Goal: Task Accomplishment & Management: Use online tool/utility

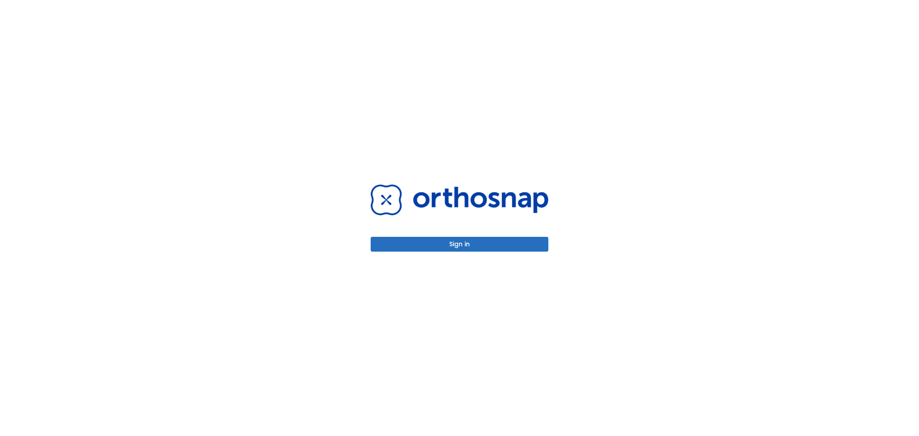
click at [466, 240] on button "Sign in" at bounding box center [459, 244] width 178 height 15
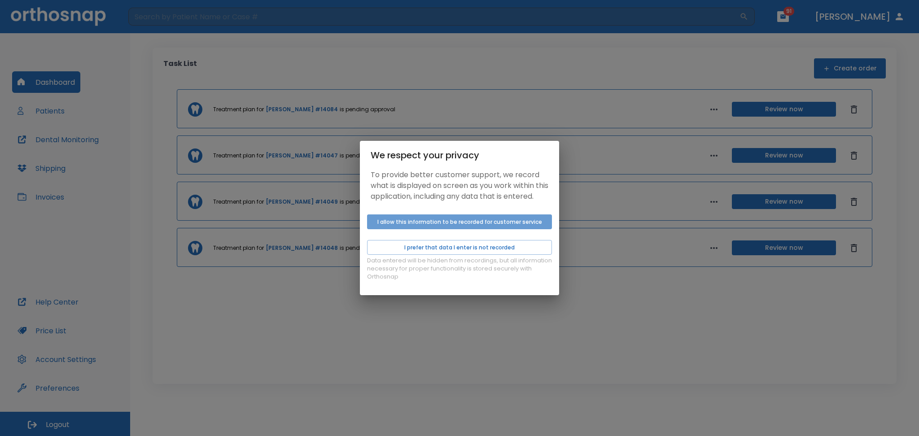
click at [451, 229] on button "I allow this information to be recorded for customer service" at bounding box center [459, 221] width 185 height 15
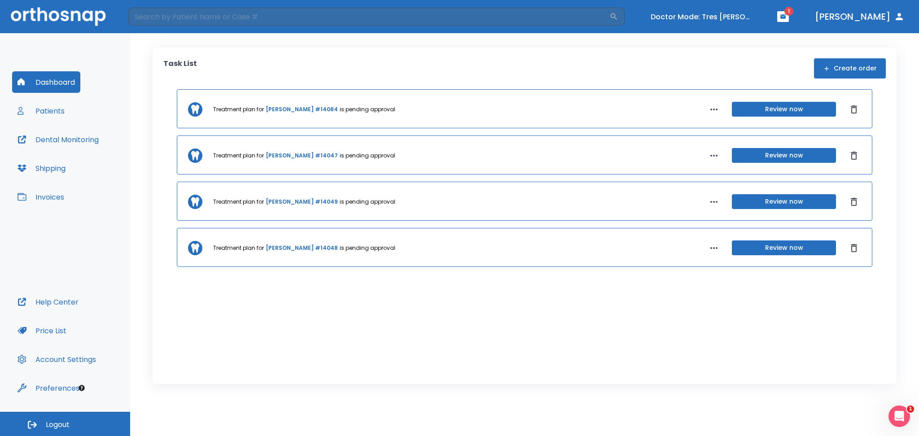
click at [760, 201] on button "Review now" at bounding box center [784, 201] width 104 height 15
click at [784, 200] on button "Review now" at bounding box center [784, 201] width 104 height 15
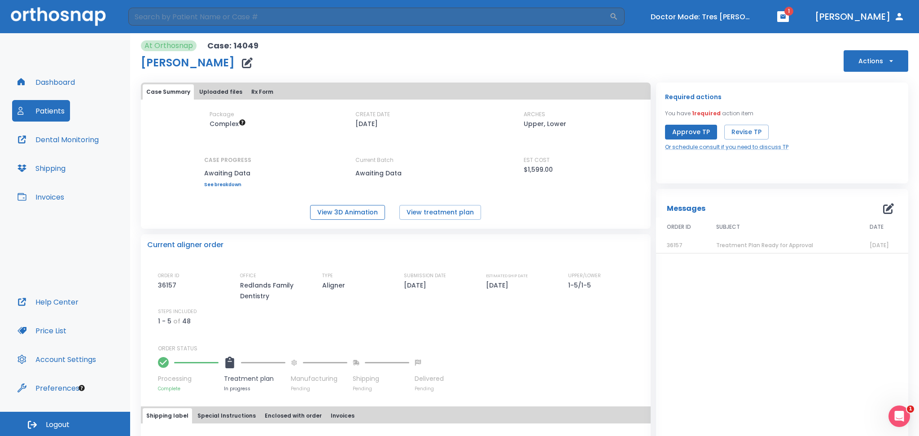
click at [358, 212] on button "View 3D Animation" at bounding box center [347, 212] width 75 height 15
click at [432, 218] on button "View treatment plan" at bounding box center [440, 212] width 82 height 15
click at [530, 170] on p "$1,599.00" at bounding box center [537, 169] width 29 height 11
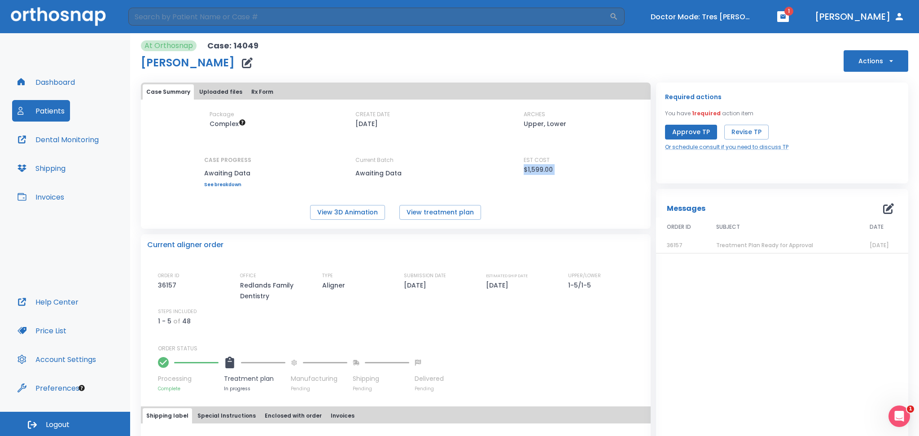
click at [517, 175] on div "Package Complex CREATE DATE [DATE] ARCHES Upper, Lower CASE PROGRESS Awaiting D…" at bounding box center [396, 148] width 510 height 77
click at [540, 168] on p "$1,599.00" at bounding box center [537, 169] width 29 height 11
click at [218, 125] on span "Complex" at bounding box center [227, 123] width 36 height 9
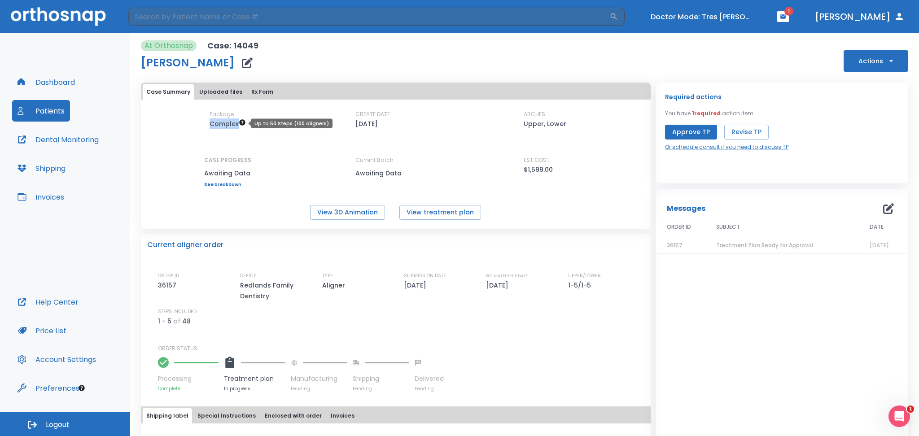
click at [218, 125] on span "Complex" at bounding box center [227, 123] width 36 height 9
click at [204, 125] on div "Package Complex CREATE DATE [DATE] ARCHES Upper, Lower CASE PROGRESS Awaiting D…" at bounding box center [396, 148] width 510 height 77
click at [213, 126] on span "Complex" at bounding box center [227, 123] width 36 height 9
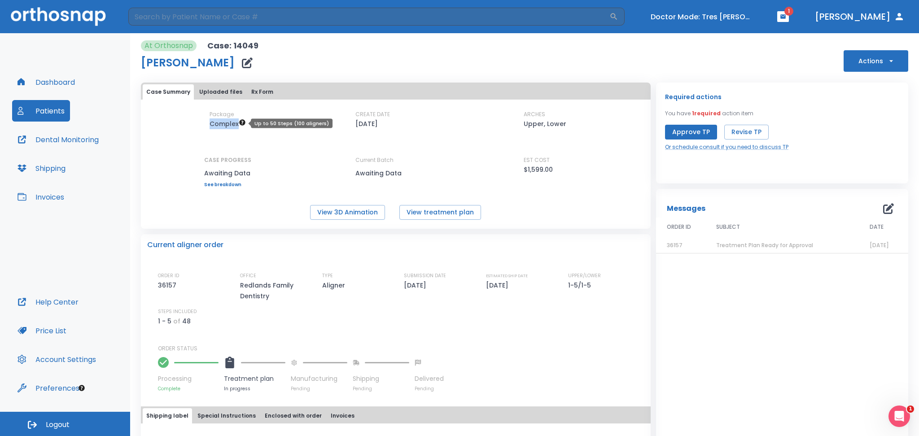
click at [213, 126] on span "Complex" at bounding box center [227, 123] width 36 height 9
click at [523, 169] on p "$1,599.00" at bounding box center [537, 169] width 29 height 11
click at [525, 167] on p "$1,599.00" at bounding box center [537, 169] width 29 height 11
click at [535, 167] on p "$1,599.00" at bounding box center [537, 169] width 29 height 11
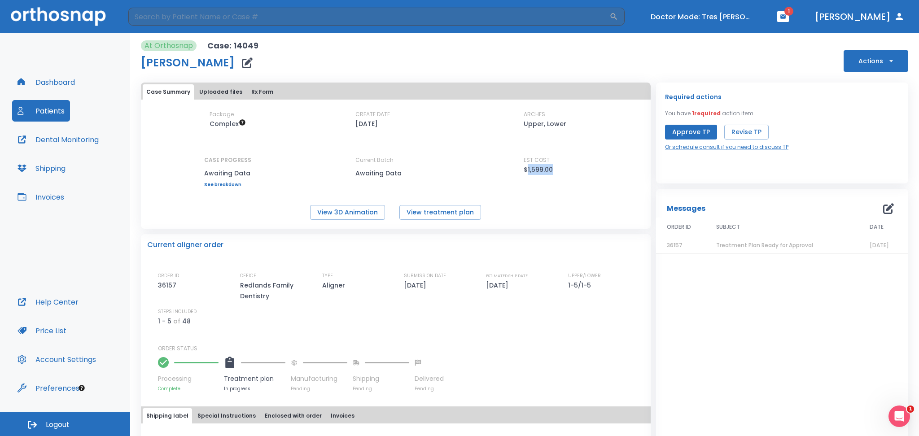
click at [535, 167] on p "$1,599.00" at bounding box center [537, 169] width 29 height 11
click at [529, 176] on div "EST COST $1,599.00" at bounding box center [563, 171] width 81 height 31
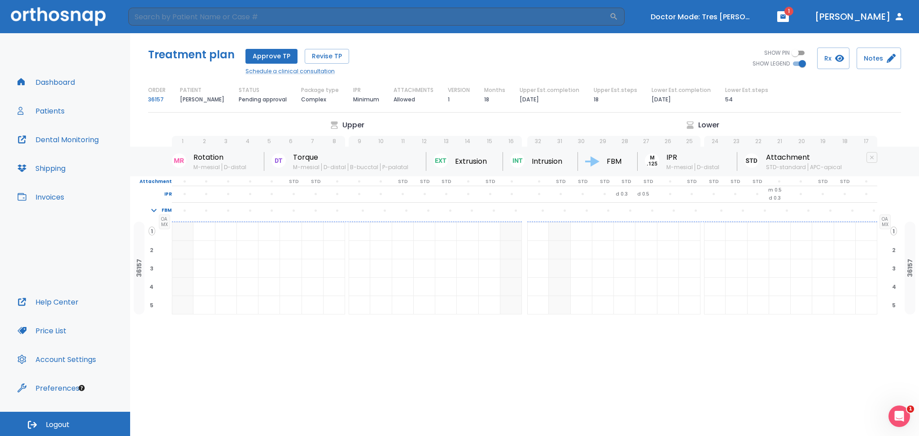
click at [595, 101] on p "18" at bounding box center [595, 99] width 5 height 11
click at [725, 101] on p "54" at bounding box center [729, 99] width 8 height 11
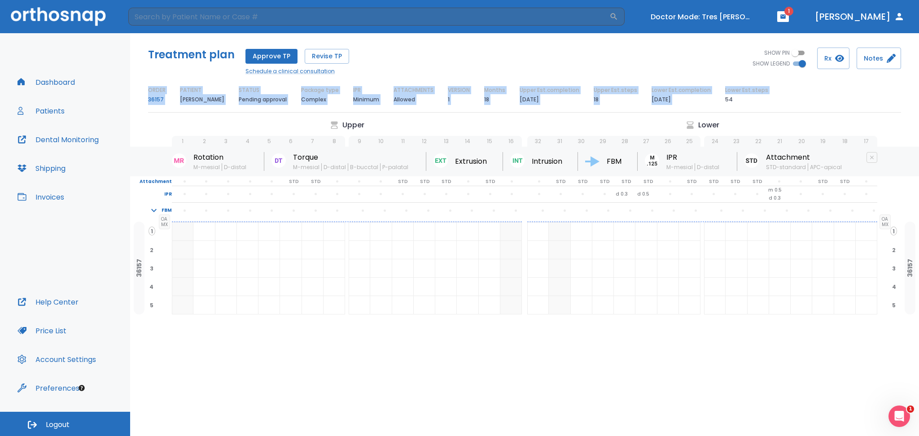
click at [725, 101] on p "54" at bounding box center [729, 99] width 8 height 11
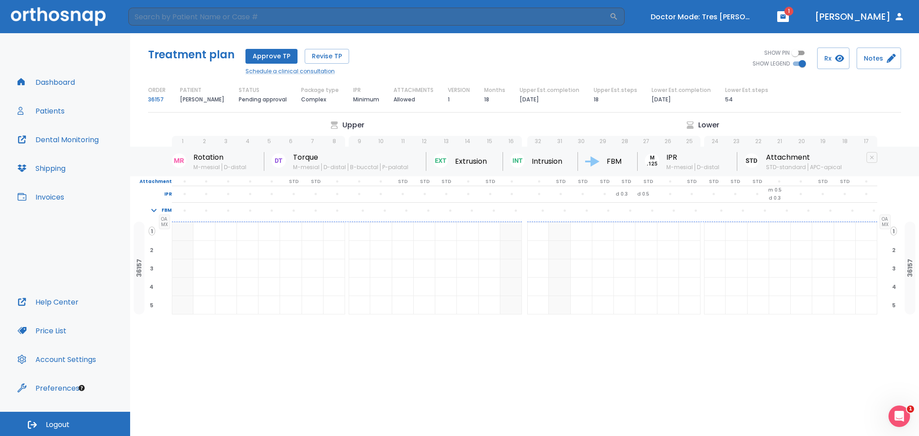
click at [486, 99] on p "18" at bounding box center [486, 99] width 5 height 11
click at [463, 100] on div "VERSION 1" at bounding box center [459, 95] width 22 height 19
click at [148, 179] on p "Attachment" at bounding box center [151, 182] width 42 height 8
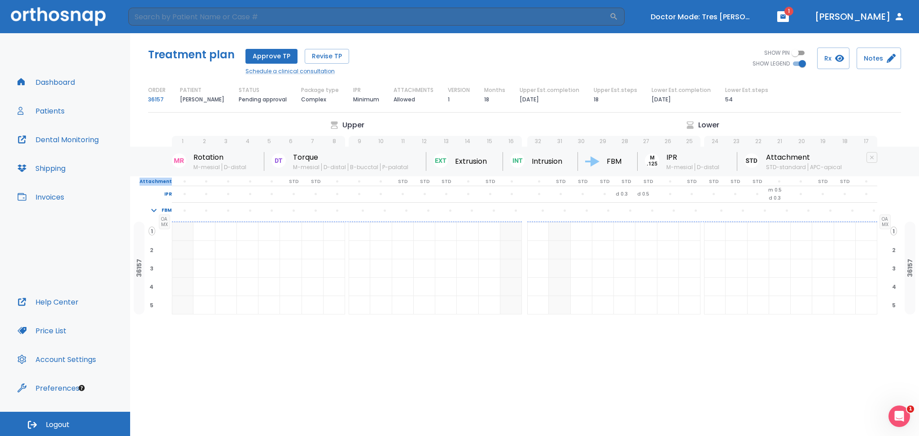
click at [148, 179] on p "Attachment" at bounding box center [151, 182] width 42 height 8
click at [159, 180] on p "Attachment" at bounding box center [151, 182] width 42 height 8
click at [166, 195] on p "IPR" at bounding box center [151, 194] width 42 height 8
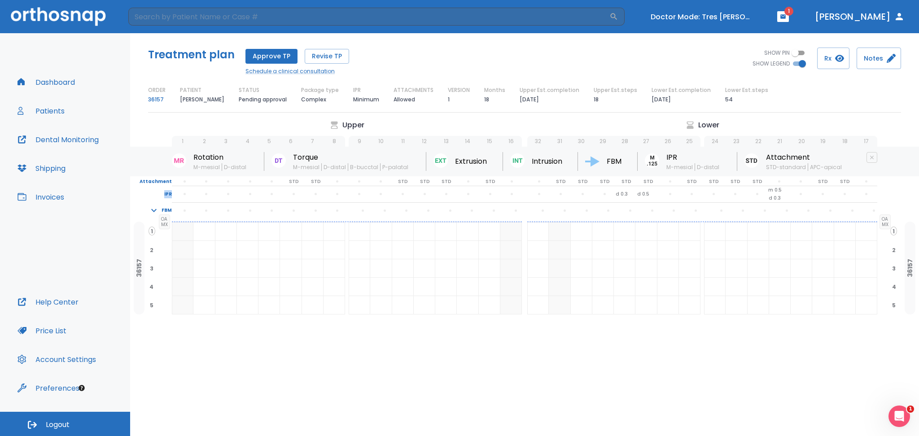
click at [166, 195] on p "IPR" at bounding box center [151, 194] width 42 height 8
click at [149, 176] on div "Rotation M-mesial D-distal Torque M-mesial D-distal B-bucctal P-palatal Extrusi…" at bounding box center [524, 162] width 788 height 30
click at [173, 194] on div "IPR" at bounding box center [152, 194] width 44 height 8
click at [169, 193] on p "IPR" at bounding box center [151, 194] width 42 height 8
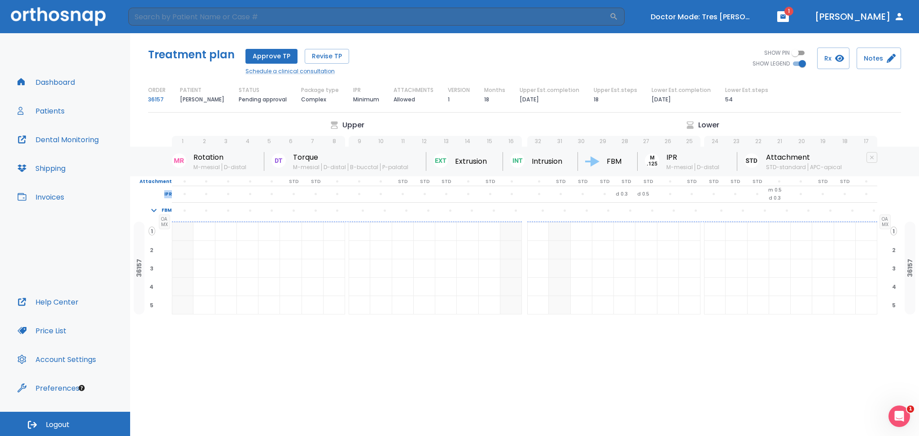
click at [169, 193] on p "IPR" at bounding box center [151, 194] width 42 height 8
drag, startPoint x: 162, startPoint y: 327, endPoint x: 163, endPoint y: 354, distance: 27.4
click at [163, 354] on div "Upper Lower 1 2 3 4 5 6 7 8 9 10 11 12 13 14 15 16 32 31 30 29 28 27 26 25 24 2…" at bounding box center [524, 237] width 788 height 234
click at [167, 180] on p "Attachment" at bounding box center [151, 182] width 42 height 8
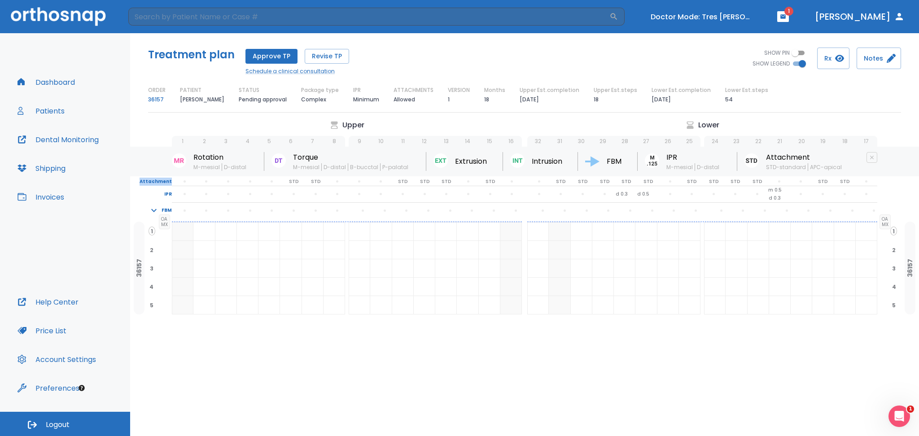
click at [167, 180] on p "Attachment" at bounding box center [151, 182] width 42 height 8
click at [169, 193] on p "IPR" at bounding box center [151, 194] width 42 height 8
click at [290, 139] on p "6" at bounding box center [291, 141] width 4 height 8
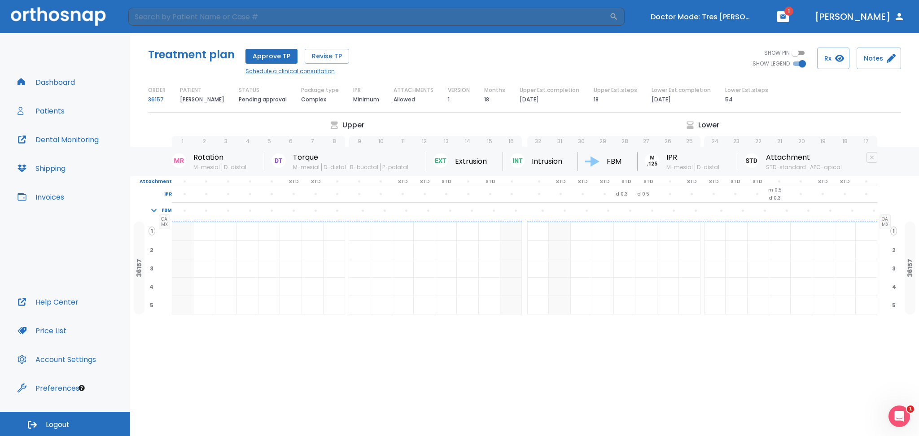
click at [309, 139] on span "7" at bounding box center [313, 141] width 22 height 11
click at [152, 307] on span "5" at bounding box center [151, 305] width 7 height 8
click at [159, 319] on div "Upper Lower 1 2 3 4 5 6 7 8 9 10 11 12 13 14 15 16 32 31 30 29 28 27 26 25 24 2…" at bounding box center [524, 237] width 788 height 234
click at [166, 195] on p "IPR" at bounding box center [151, 194] width 42 height 8
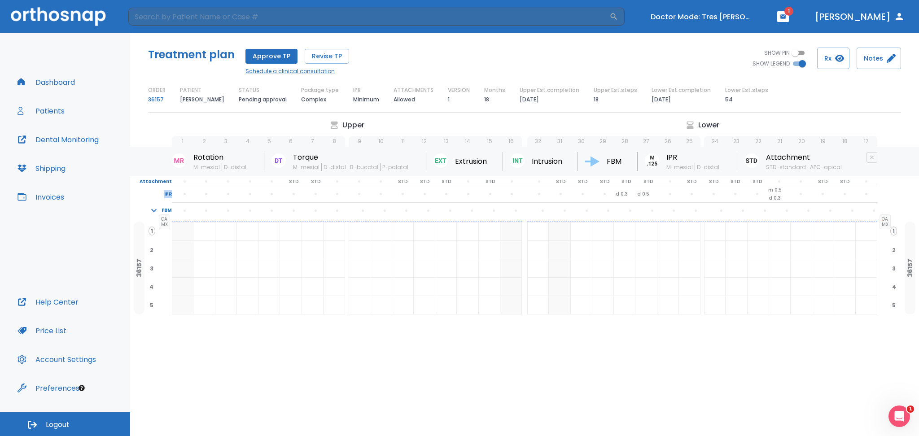
click at [166, 195] on p "IPR" at bounding box center [151, 194] width 42 height 8
click at [595, 99] on p "18" at bounding box center [595, 99] width 5 height 11
click at [725, 102] on p "54" at bounding box center [729, 99] width 8 height 11
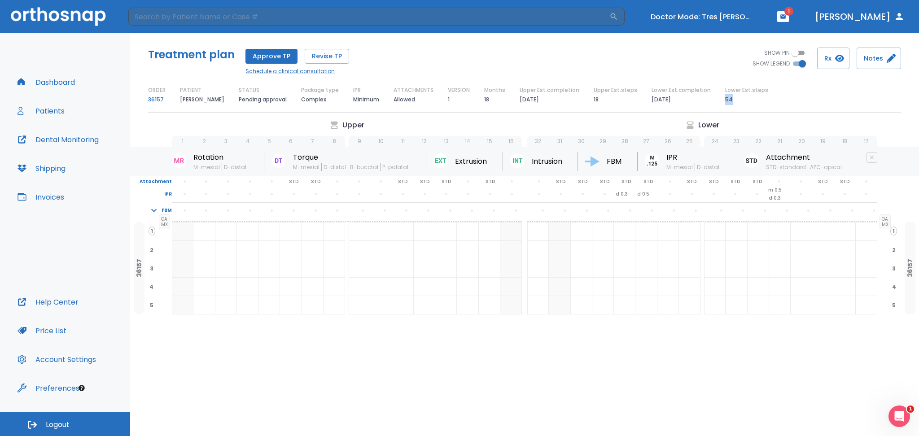
click at [725, 102] on p "54" at bounding box center [729, 99] width 8 height 11
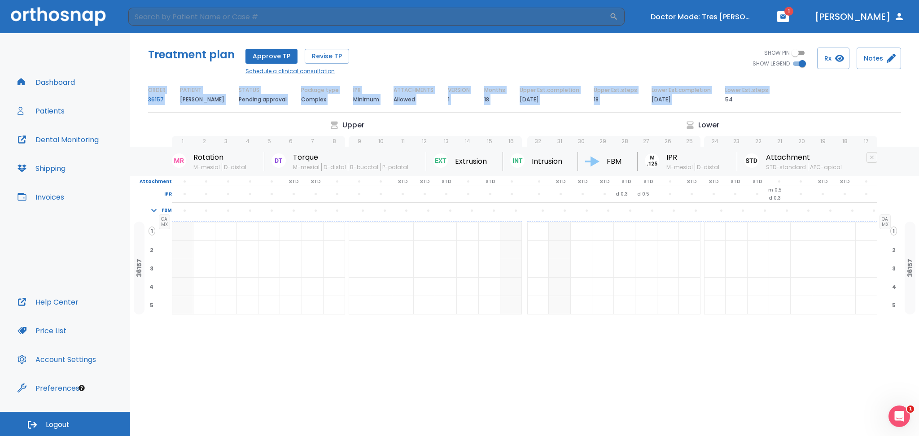
click at [725, 102] on p "54" at bounding box center [729, 99] width 8 height 11
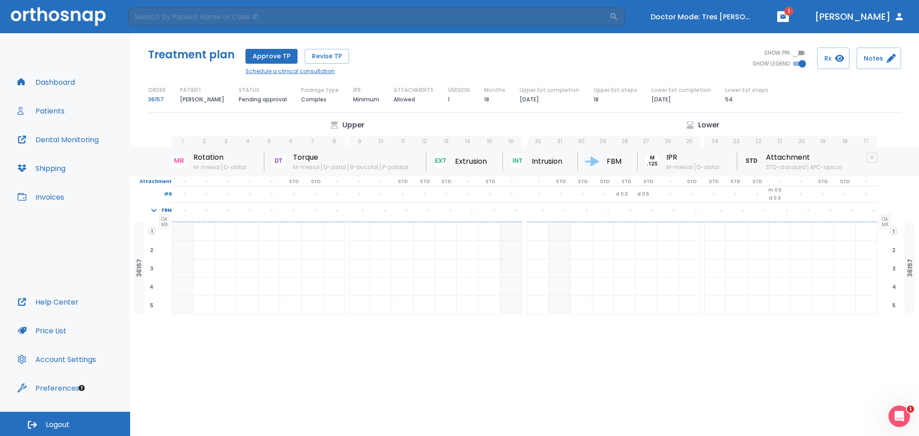
click at [266, 73] on link "Schedule a clinical consultation" at bounding box center [297, 71] width 104 height 8
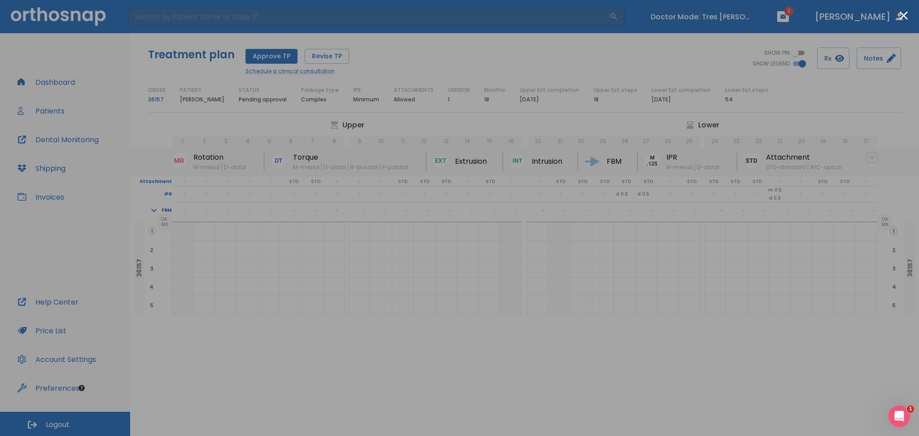
click at [611, 381] on div at bounding box center [459, 218] width 919 height 436
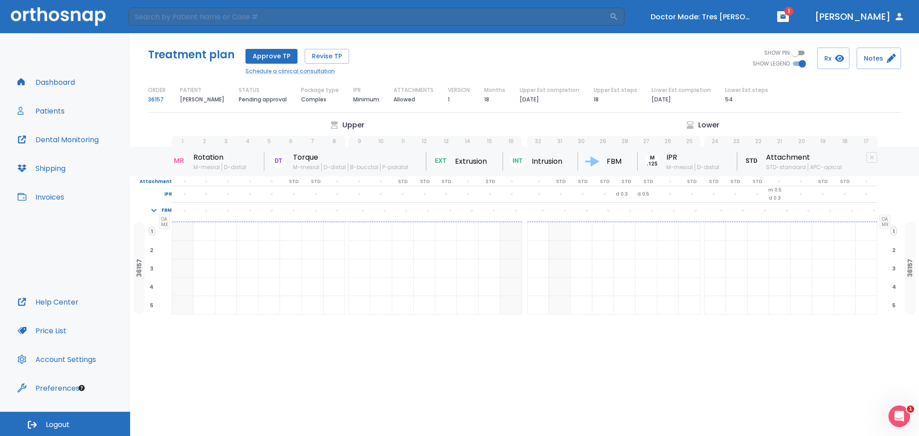
click at [725, 101] on p "54" at bounding box center [729, 99] width 8 height 11
click at [594, 101] on p "18" at bounding box center [595, 99] width 5 height 11
